Goal: Task Accomplishment & Management: Use online tool/utility

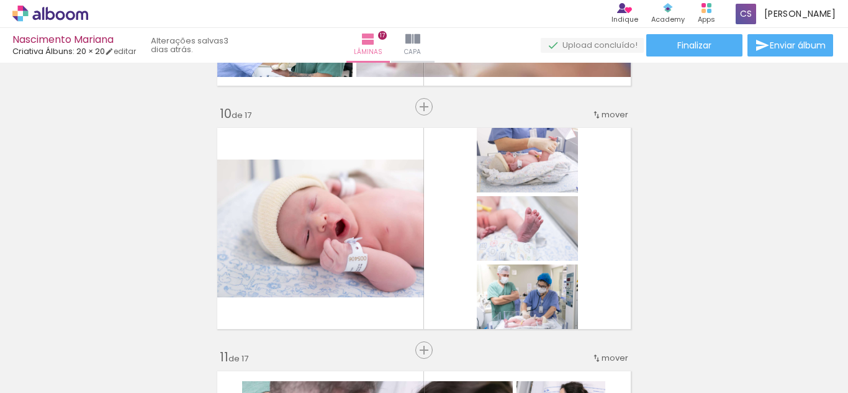
scroll to position [2235, 0]
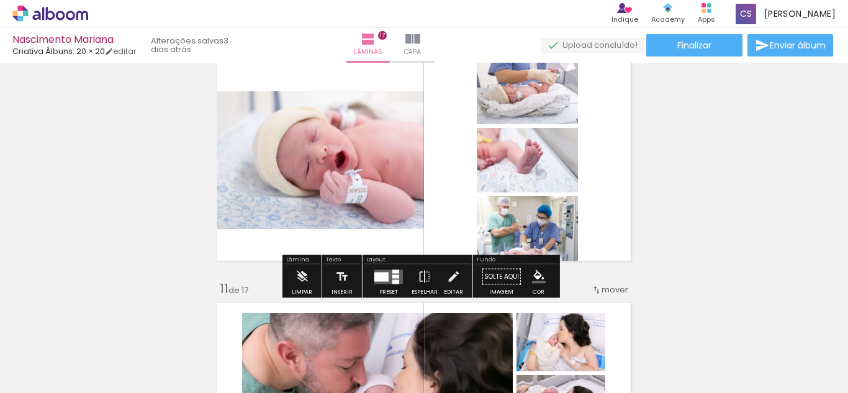
click at [608, 156] on quentale-layouter at bounding box center [424, 160] width 425 height 212
click at [383, 291] on div "Preset" at bounding box center [388, 292] width 19 height 6
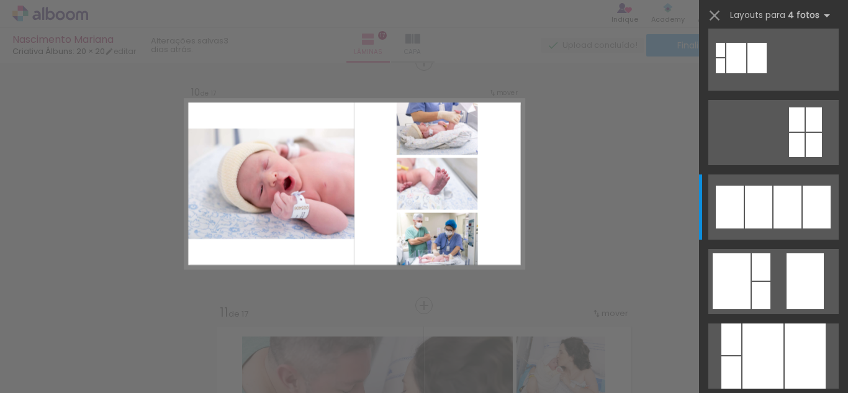
scroll to position [2207, 0]
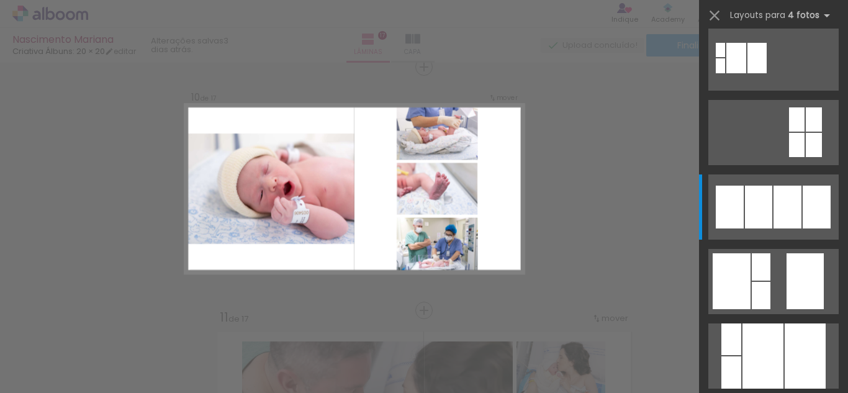
click at [626, 222] on div "Confirmar Cancelar" at bounding box center [424, 61] width 848 height 4411
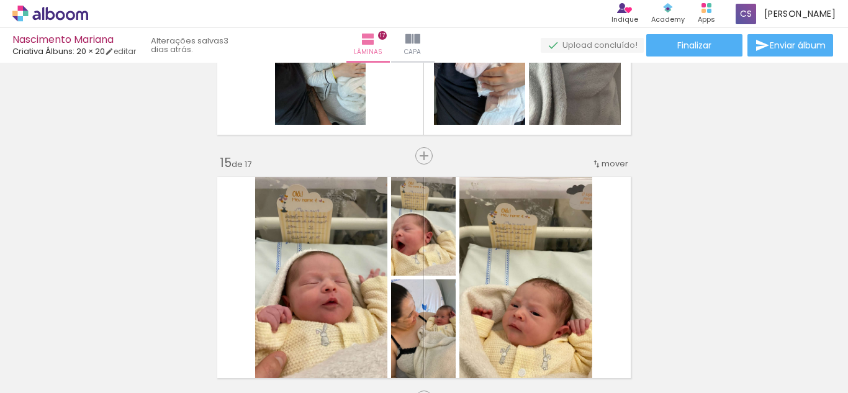
scroll to position [3386, 0]
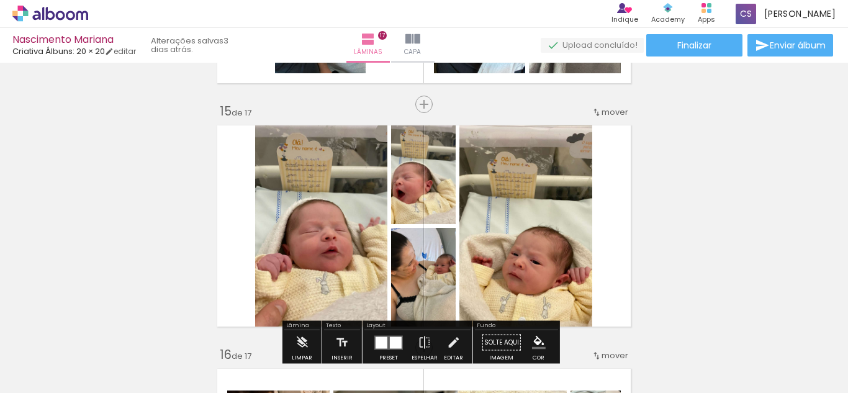
click at [48, 371] on span "Adicionar Fotos" at bounding box center [43, 376] width 37 height 14
click at [0, 0] on input "file" at bounding box center [0, 0] width 0 height 0
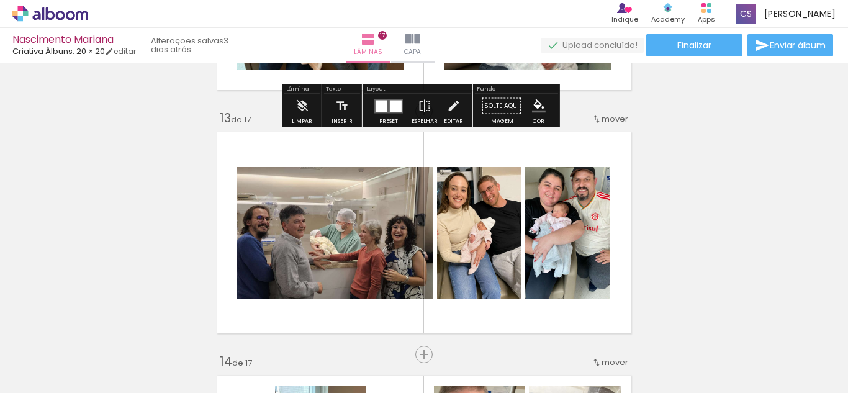
scroll to position [2935, 0]
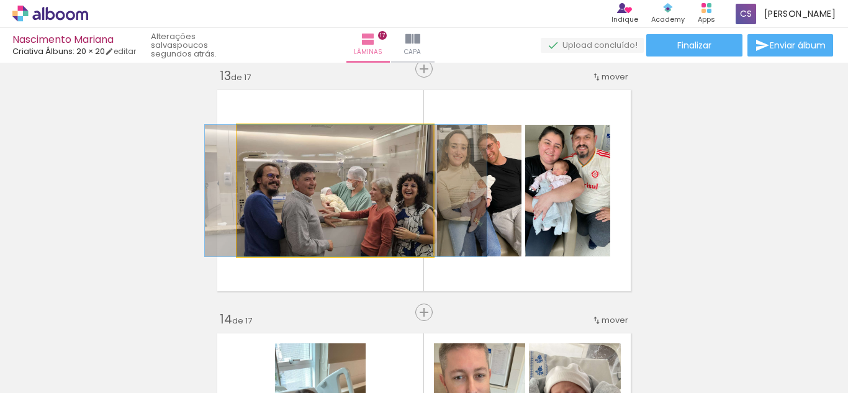
drag, startPoint x: 325, startPoint y: 214, endPoint x: 335, endPoint y: 200, distance: 17.8
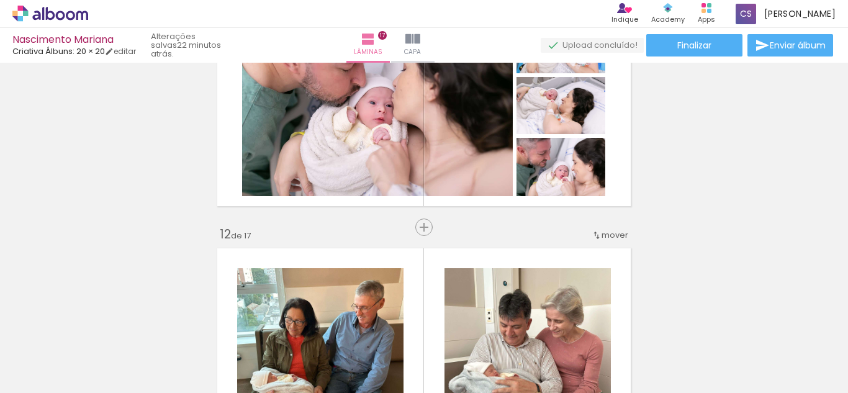
scroll to position [2562, 0]
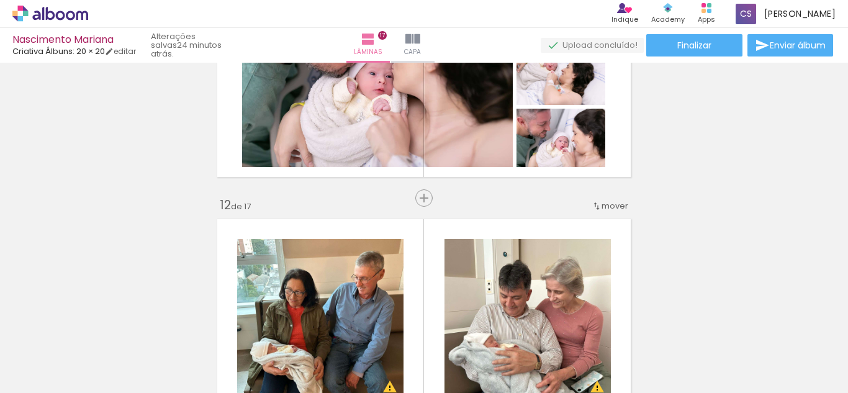
scroll to position [0, 3183]
click at [17, 379] on iron-icon at bounding box center [18, 376] width 15 height 15
click at [0, 0] on input "file" at bounding box center [0, 0] width 0 height 0
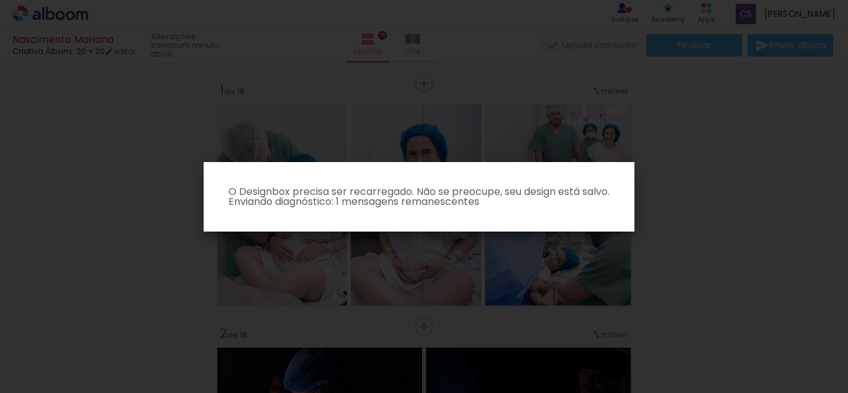
scroll to position [0, 6350]
